Goal: Information Seeking & Learning: Learn about a topic

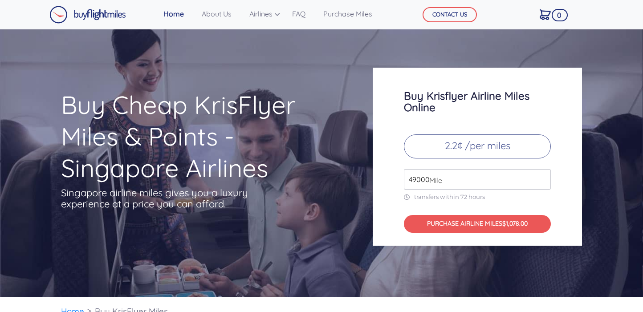
click at [464, 176] on input "49000" at bounding box center [477, 179] width 147 height 20
drag, startPoint x: 469, startPoint y: 179, endPoint x: 385, endPoint y: 181, distance: 84.6
click at [385, 181] on div "Buy Krisflyer Airline Miles Online 2.2¢ /per miles 49000 Mile transfers within …" at bounding box center [477, 157] width 209 height 178
type input "100000"
click at [299, 16] on link "FAQ" at bounding box center [299, 14] width 20 height 18
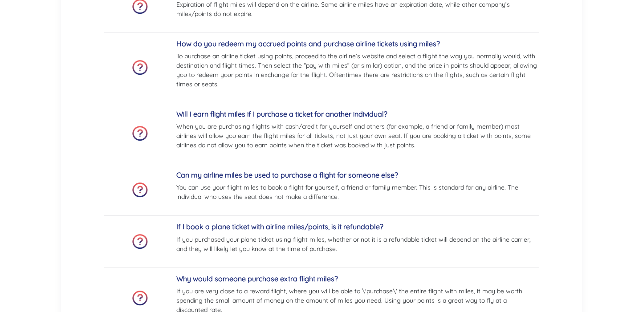
scroll to position [537, 0]
